Goal: Task Accomplishment & Management: Use online tool/utility

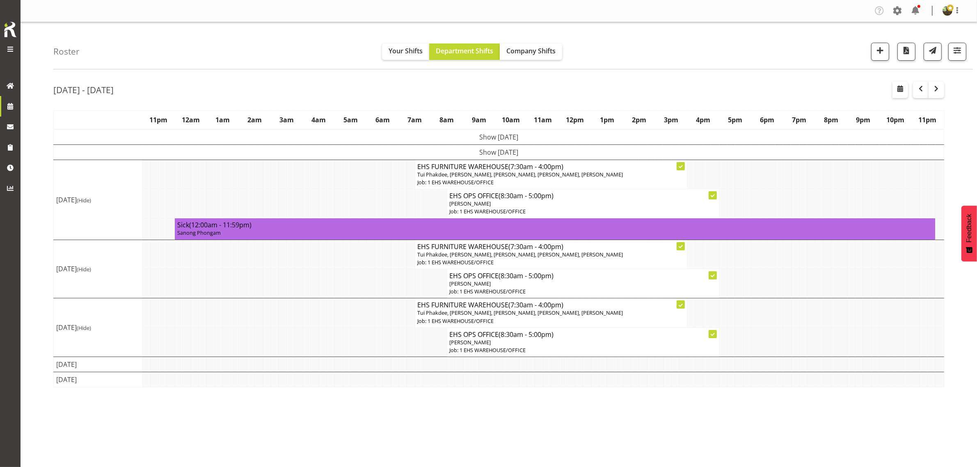
click at [559, 151] on td "Show Tue 19th Aug 2025" at bounding box center [499, 151] width 890 height 15
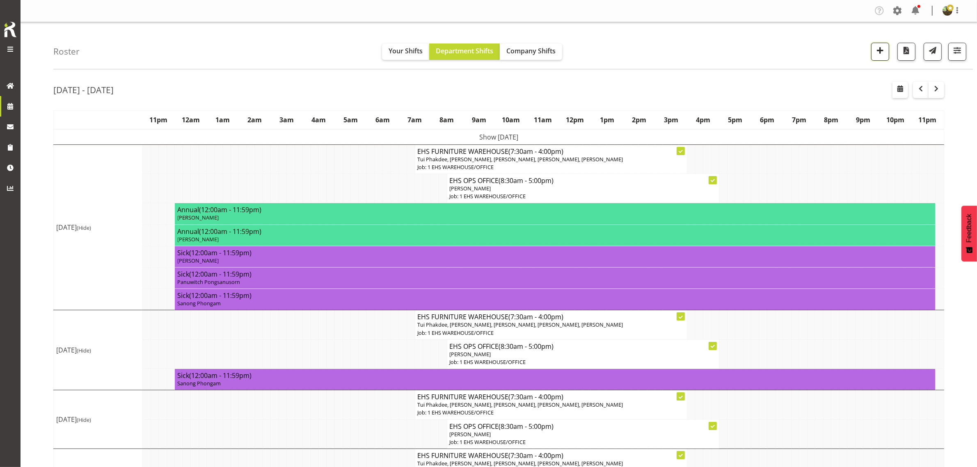
click at [877, 52] on span "button" at bounding box center [880, 50] width 11 height 11
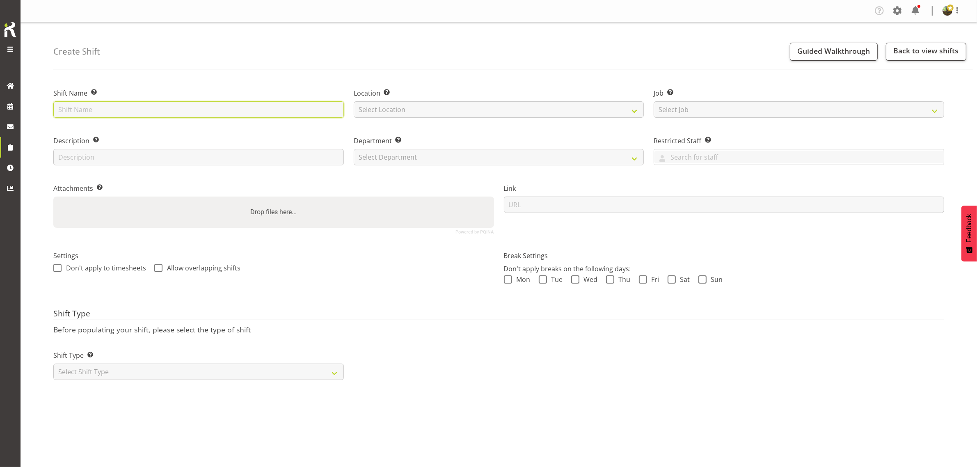
click at [202, 103] on input "text" at bounding box center [198, 109] width 290 height 16
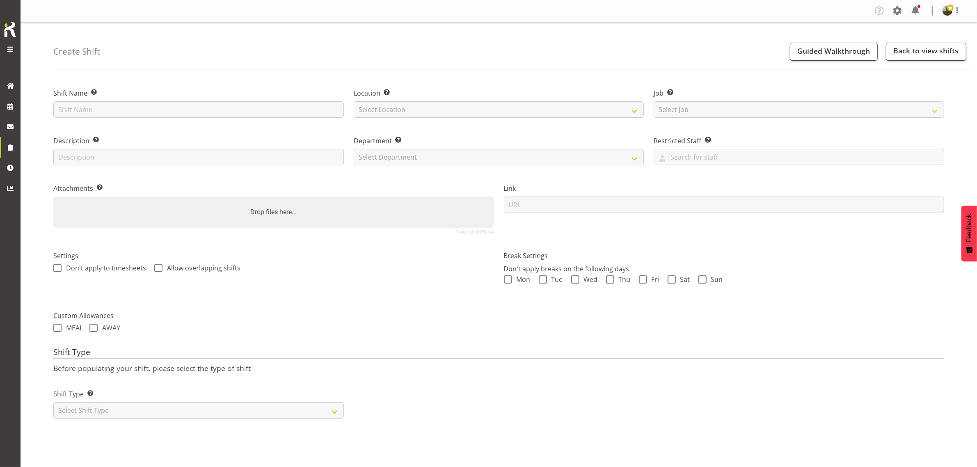
click at [440, 175] on div "Attachments Add any relevant attachments to the shift (e.g. Health & Safety Pla…" at bounding box center [273, 205] width 450 height 67
click at [192, 104] on input "text" at bounding box center [198, 109] width 290 height 16
click at [191, 112] on input "text" at bounding box center [198, 109] width 290 height 16
click at [177, 104] on input "text" at bounding box center [198, 109] width 290 height 16
